Goal: Navigation & Orientation: Find specific page/section

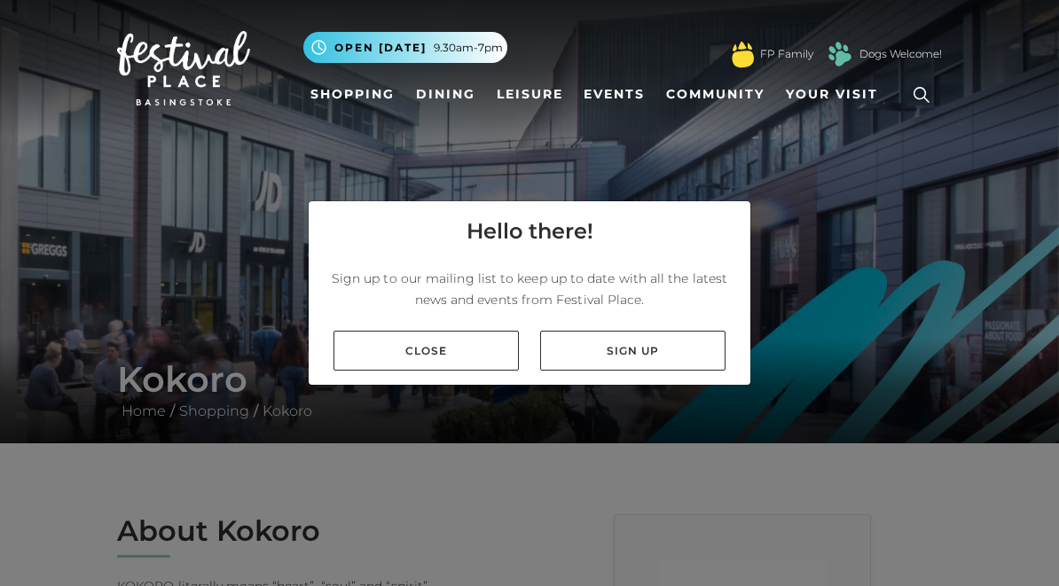
click at [426, 348] on link "Close" at bounding box center [425, 351] width 185 height 40
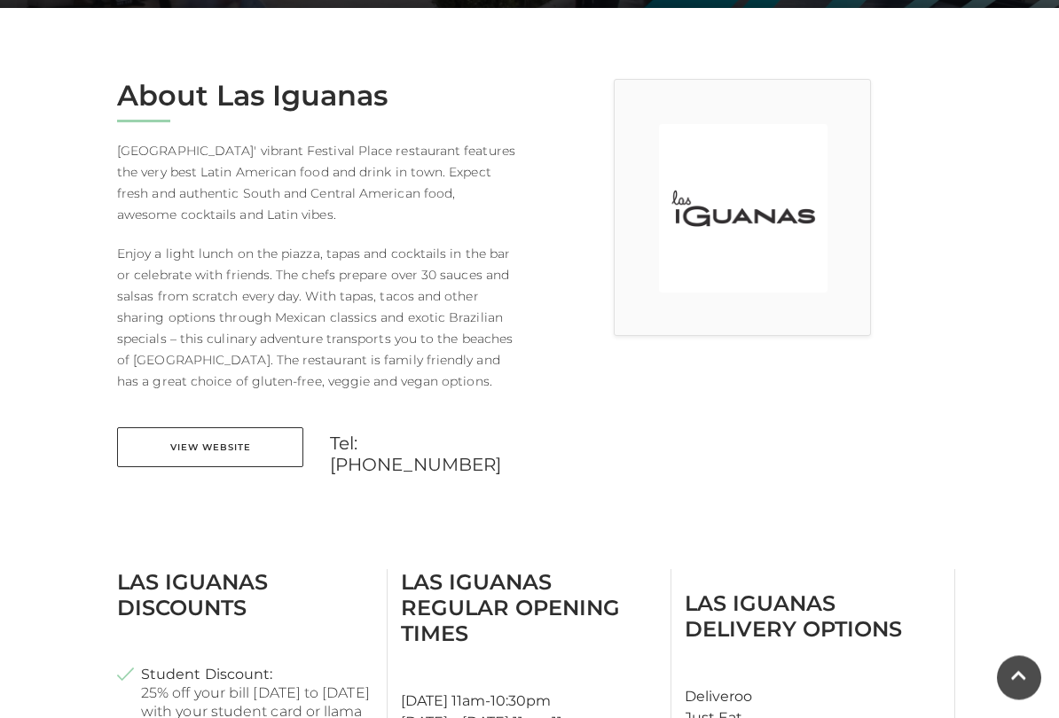
scroll to position [437, 0]
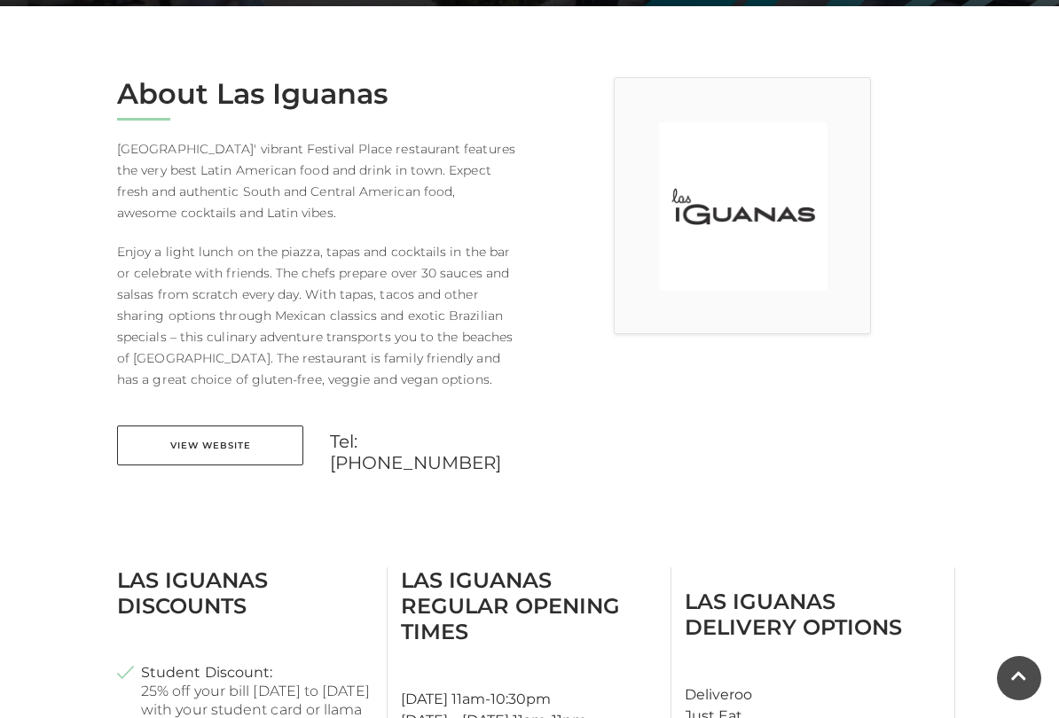
click at [237, 444] on link "View Website" at bounding box center [210, 446] width 186 height 40
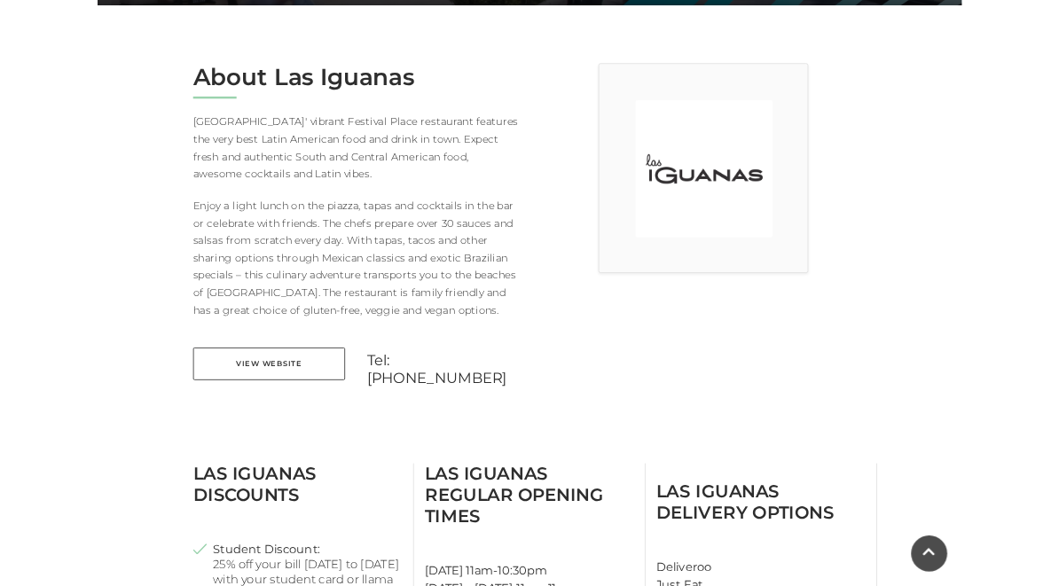
scroll to position [497, 0]
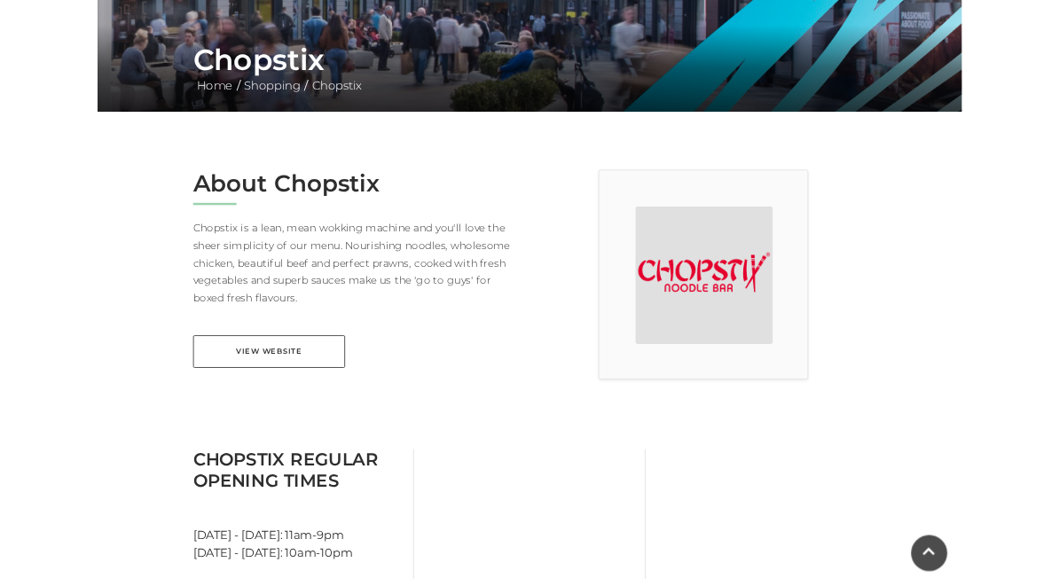
scroll to position [308, 0]
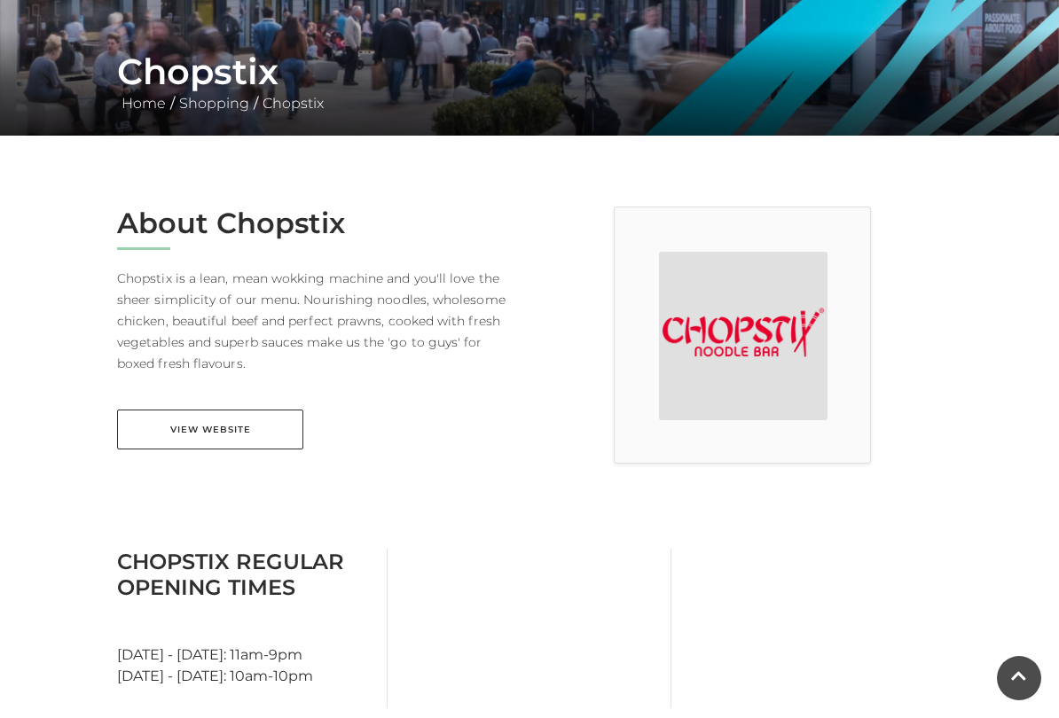
click at [245, 432] on link "View Website" at bounding box center [210, 430] width 186 height 40
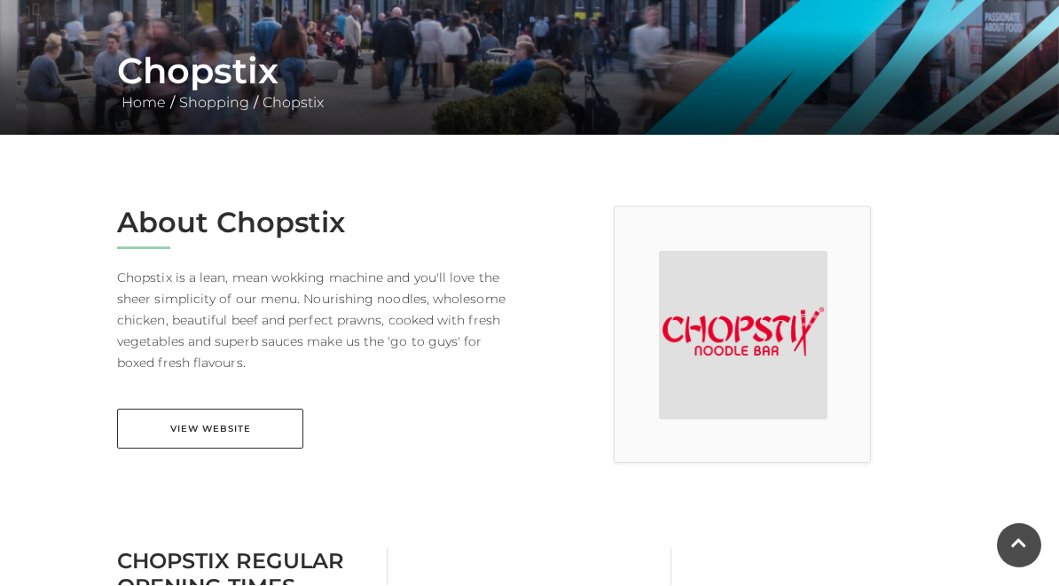
scroll to position [368, 0]
